Goal: Task Accomplishment & Management: Use online tool/utility

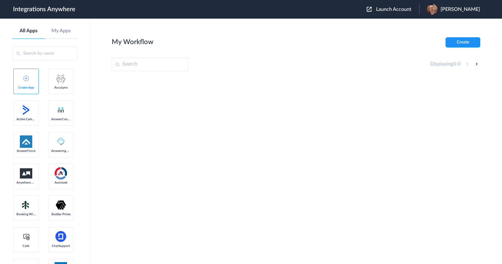
click at [407, 12] on button "Launch Account" at bounding box center [393, 10] width 52 height 6
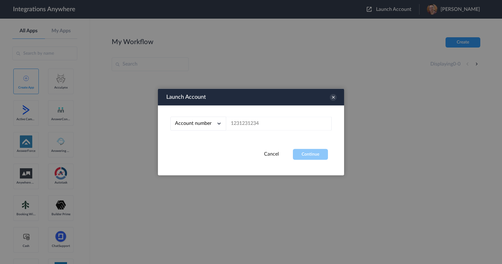
drag, startPoint x: 265, startPoint y: 134, endPoint x: 264, endPoint y: 125, distance: 9.4
click at [264, 134] on div "Account number Account number Email address" at bounding box center [251, 127] width 186 height 43
click at [264, 125] on input "text" at bounding box center [279, 124] width 106 height 14
paste input "4016002937"
click at [308, 157] on button "Continue" at bounding box center [310, 154] width 35 height 11
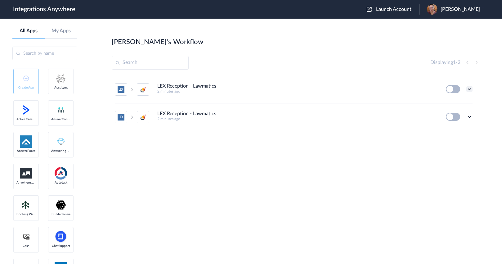
click at [468, 87] on icon at bounding box center [469, 89] width 6 height 6
click at [460, 103] on li "Edit" at bounding box center [452, 103] width 40 height 11
click at [412, 10] on span "Launch Account" at bounding box center [393, 9] width 35 height 5
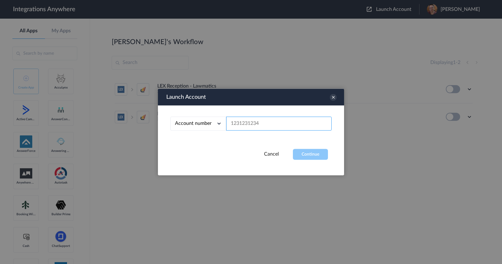
click at [300, 126] on input "text" at bounding box center [279, 124] width 106 height 14
paste input "4016002937"
type input "4016002937"
click at [304, 158] on button "Continue" at bounding box center [310, 154] width 35 height 11
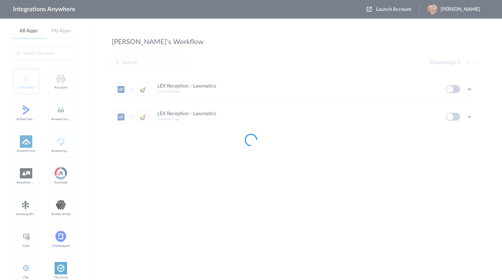
click at [272, 196] on div at bounding box center [251, 140] width 502 height 280
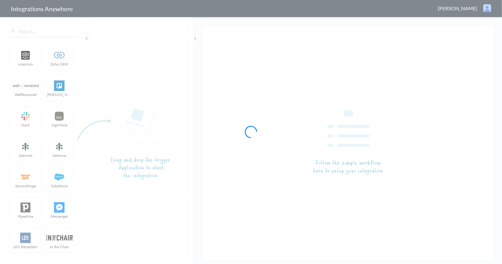
type input "LEX Reception - Lawmatics"
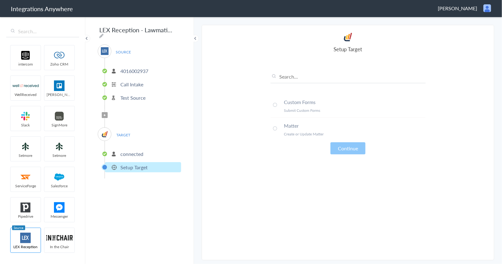
click at [288, 170] on article "Select Account connected Rename Delete (a few seconds ago) + connect Continue S…" at bounding box center [348, 142] width 155 height 222
click at [326, 195] on article "Select Account connected Rename Delete (a few seconds ago) + connect Continue S…" at bounding box center [348, 142] width 155 height 222
click at [275, 128] on span at bounding box center [275, 128] width 4 height 4
click at [294, 184] on article "Select Account connected Rename Delete (a few seconds ago) + connect Continue S…" at bounding box center [348, 142] width 155 height 222
click at [277, 181] on article "Select Account connected Rename Delete (a few seconds ago) + connect Continue S…" at bounding box center [348, 142] width 155 height 222
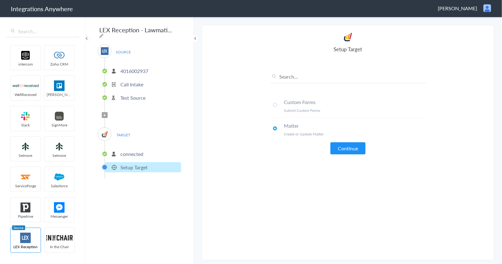
click at [277, 185] on article "Select Account connected Rename Delete (a few seconds ago) + connect Continue S…" at bounding box center [348, 142] width 155 height 222
click at [311, 166] on article "Select Account connected Rename Delete (a few seconds ago) + connect Continue S…" at bounding box center [348, 142] width 155 height 222
click at [349, 151] on button "Continue" at bounding box center [348, 148] width 35 height 12
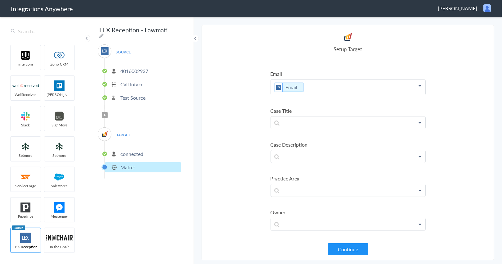
scroll to position [73, 0]
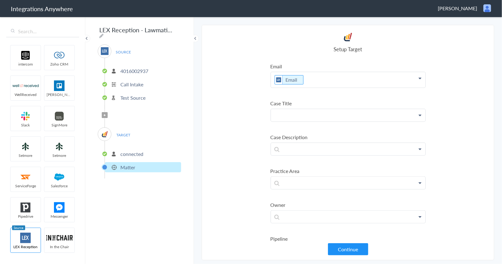
click at [291, 110] on p at bounding box center [348, 115] width 155 height 12
click at [305, 150] on p "To enrich screen reader interactions, please activate Accessibility in Grammarl…" at bounding box center [348, 149] width 155 height 12
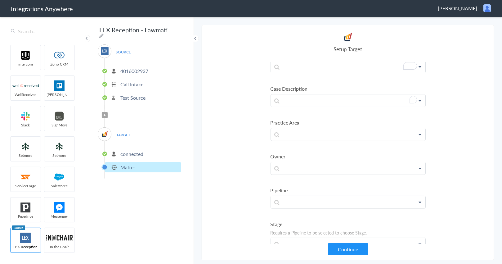
scroll to position [0, 0]
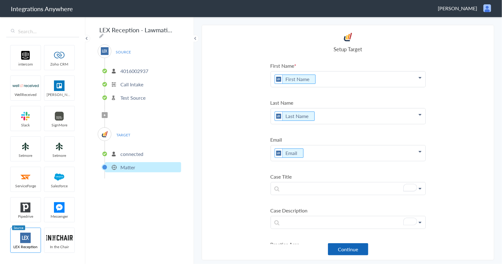
click at [353, 254] on button "Continue" at bounding box center [348, 249] width 40 height 12
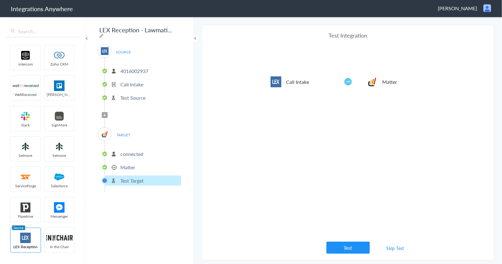
click at [318, 256] on section "Select Account 4016002937 Rename Delete (2 minutes ago) + connect Continue Setu…" at bounding box center [348, 142] width 293 height 235
click at [347, 247] on button "Test" at bounding box center [347, 247] width 43 height 12
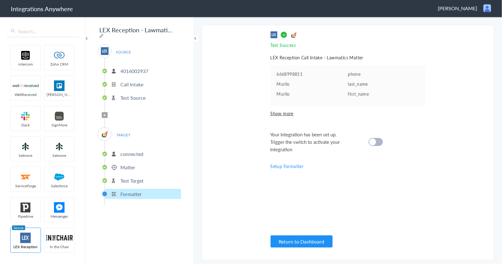
click at [374, 143] on cite at bounding box center [372, 141] width 7 height 7
click at [276, 193] on div "Test Success Invalid data for email LEX Reception Call Intake - Lawmatics Matte…" at bounding box center [348, 142] width 155 height 222
click at [243, 170] on section "Select Account 4016002937 Rename Delete (2 minutes ago) + connect Continue Setu…" at bounding box center [348, 142] width 293 height 235
click at [235, 169] on section "Select Account 4016002937 Rename Delete (2 minutes ago) + connect Continue Setu…" at bounding box center [348, 142] width 293 height 235
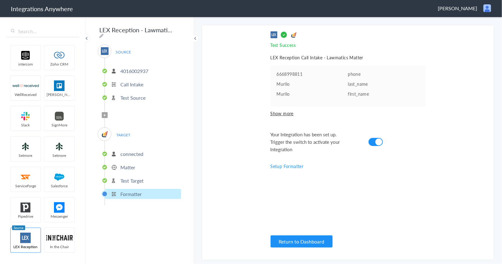
click at [235, 169] on section "Select Account 4016002937 Rename Delete (2 minutes ago) + connect Continue Setu…" at bounding box center [348, 142] width 293 height 235
click at [234, 162] on section "Select Account 4016002937 Rename Delete (2 minutes ago) + connect Continue Setu…" at bounding box center [348, 142] width 293 height 235
click at [135, 162] on li "Matter" at bounding box center [143, 167] width 76 height 10
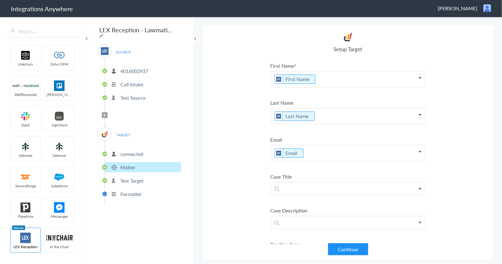
click at [129, 168] on li "Matter" at bounding box center [143, 167] width 76 height 10
click at [209, 155] on section "Select Account 4016002937 Rename Delete (2 minutes ago) + connect Continue Setu…" at bounding box center [348, 142] width 293 height 235
click at [107, 112] on span "Filter Applied" at bounding box center [105, 115] width 6 height 6
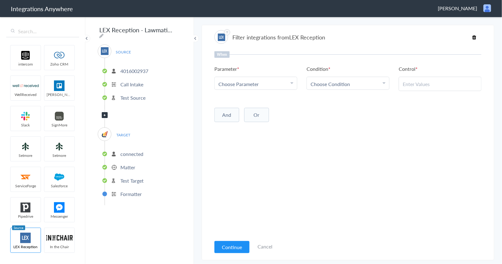
click at [285, 79] on link "Choose Parameter" at bounding box center [256, 83] width 82 height 12
click at [249, 105] on input "text" at bounding box center [256, 100] width 82 height 13
type input "case"
drag, startPoint x: 247, startPoint y: 126, endPoint x: 278, endPoint y: 100, distance: 40.3
click at [247, 126] on link "Case Type" at bounding box center [256, 127] width 82 height 13
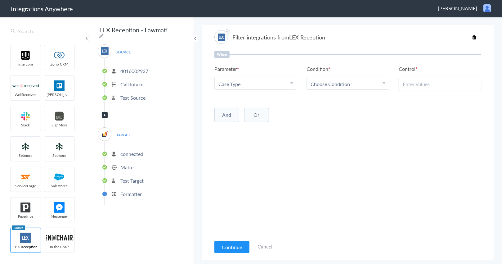
click at [338, 71] on li "Condition Choose Condition Contains Does Not Contains Does Not Exists Equal To …" at bounding box center [348, 77] width 83 height 25
click at [338, 77] on link "Choose Condition" at bounding box center [348, 83] width 82 height 12
click at [329, 117] on link "Contains" at bounding box center [348, 114] width 82 height 13
click at [443, 84] on input "text" at bounding box center [440, 83] width 75 height 7
paste input "New Client"
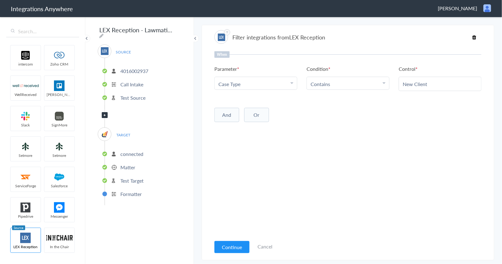
type input "New Client"
click at [413, 137] on div "When Parameter Choose Parameter Case Type First Name Last Name Email Phone Case…" at bounding box center [347, 143] width 267 height 185
click at [380, 152] on div "When Parameter Choose Parameter Case Type First Name Last Name Email Phone Case…" at bounding box center [347, 143] width 267 height 185
click at [232, 244] on button "Continue" at bounding box center [231, 247] width 35 height 12
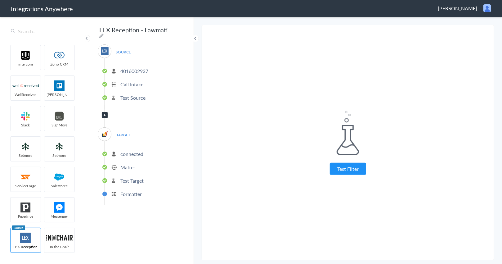
click at [102, 112] on span "Filter Applied" at bounding box center [105, 115] width 6 height 6
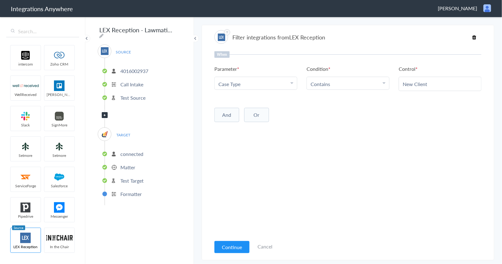
click at [250, 84] on Type "Case Type" at bounding box center [254, 83] width 72 height 7
click at [248, 100] on input "text" at bounding box center [256, 100] width 82 height 13
type input "call"
drag, startPoint x: 234, startPoint y: 137, endPoint x: 239, endPoint y: 160, distance: 23.1
click at [234, 137] on link "Call Type" at bounding box center [256, 140] width 82 height 13
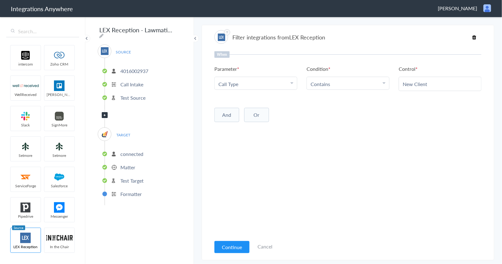
click at [227, 240] on article "Filter integrations from LEX Reception When Parameter Choose Parameter Call Typ…" at bounding box center [347, 142] width 267 height 229
click at [231, 247] on button "Continue" at bounding box center [231, 247] width 35 height 12
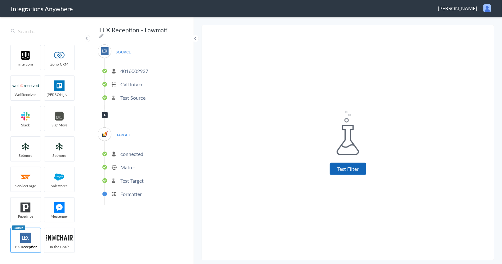
click at [352, 174] on button "Test Filter" at bounding box center [348, 169] width 36 height 12
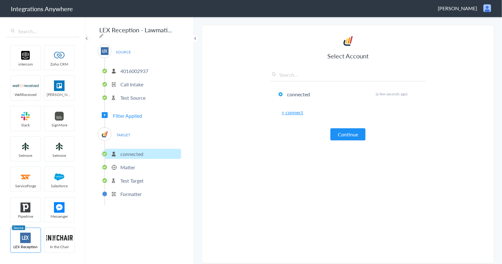
click at [351, 143] on article "Select Account connected Rename Delete (a few seconds ago) + connect Continue S…" at bounding box center [348, 145] width 155 height 222
drag, startPoint x: 351, startPoint y: 130, endPoint x: 350, endPoint y: 133, distance: 3.1
click at [350, 132] on button "Continue" at bounding box center [348, 134] width 35 height 12
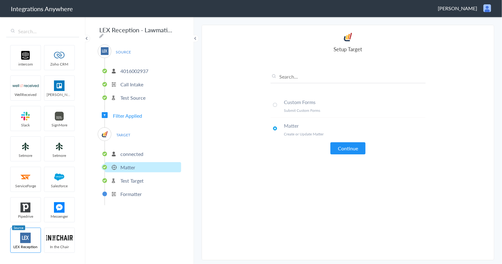
click at [349, 156] on article "Select Account connected Rename Delete (a few seconds ago) + connect Continue S…" at bounding box center [348, 142] width 155 height 222
click at [350, 151] on button "Continue" at bounding box center [348, 148] width 35 height 12
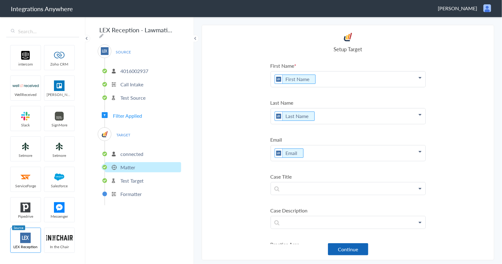
click at [357, 248] on button "Continue" at bounding box center [348, 249] width 40 height 12
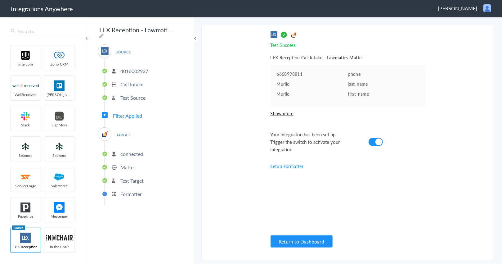
drag, startPoint x: 51, startPoint y: 98, endPoint x: 83, endPoint y: 2, distance: 100.6
click at [51, 98] on ul "intercom Zoho CRM WellReceived [PERSON_NAME] [PERSON_NAME] SignMore Setmore Set…" at bounding box center [42, 150] width 73 height 214
